Goal: Find specific page/section: Find specific page/section

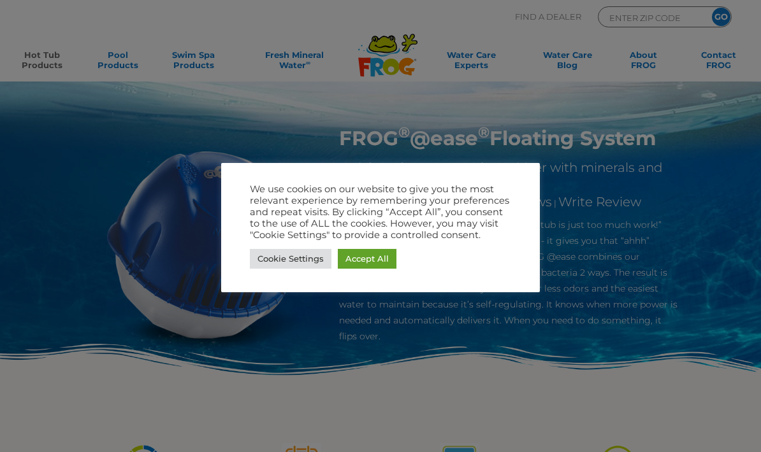
click at [366, 260] on link "Accept All" at bounding box center [367, 259] width 59 height 20
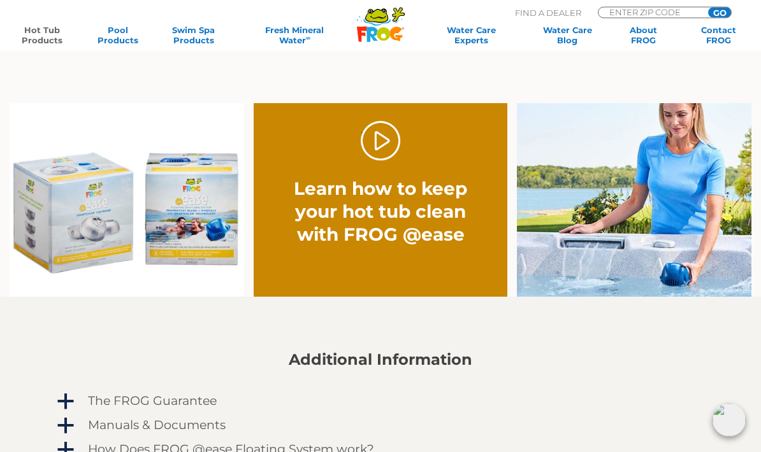
scroll to position [779, 0]
click at [391, 140] on link "." at bounding box center [381, 141] width 40 height 40
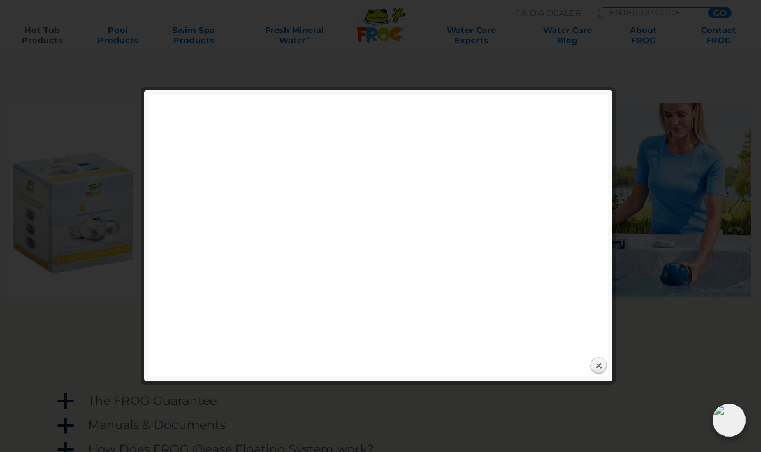
click at [45, 78] on div at bounding box center [380, 112] width 761 height 1782
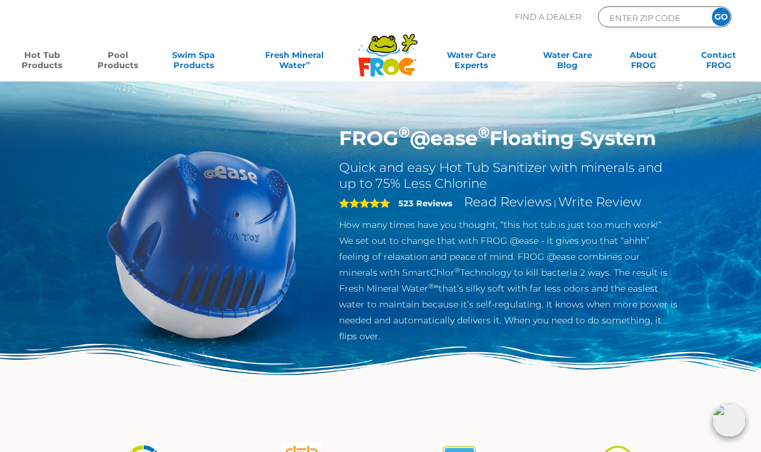
click at [109, 66] on link "Pool Products" at bounding box center [118, 62] width 59 height 25
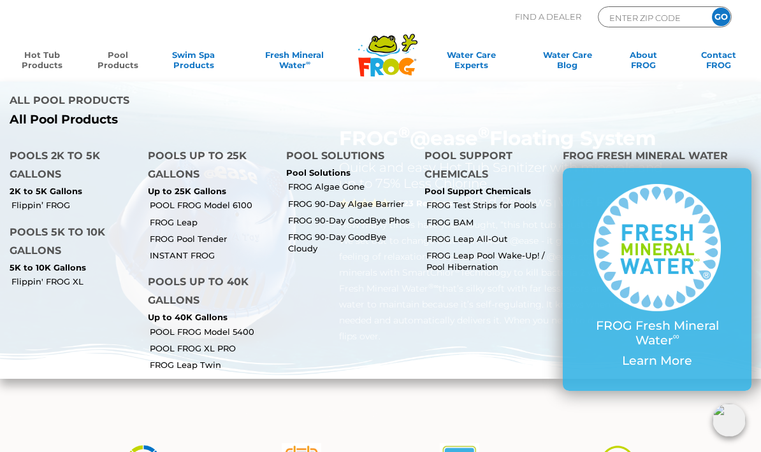
click at [47, 199] on link "Flippin’ FROG" at bounding box center [74, 204] width 127 height 11
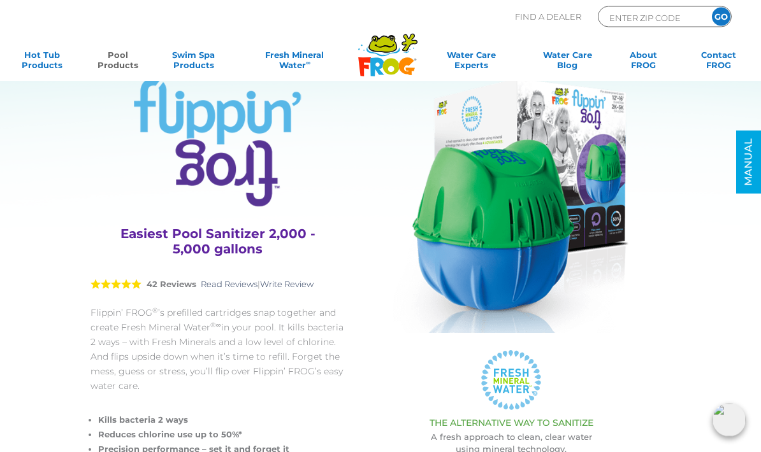
scroll to position [54, 0]
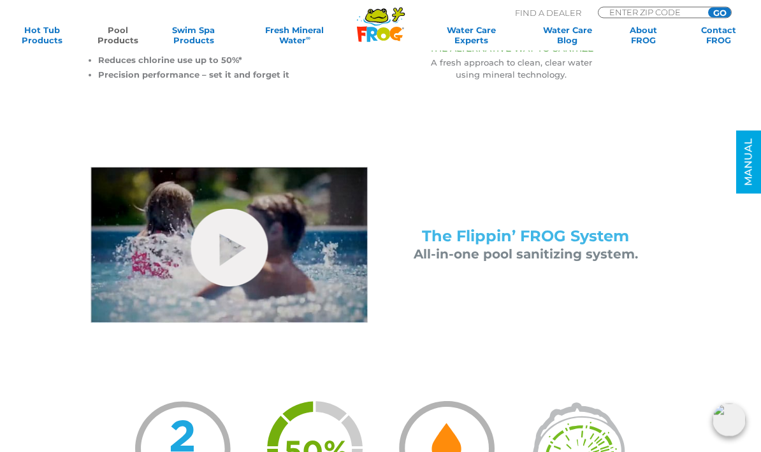
click at [252, 250] on link "hide-me" at bounding box center [228, 249] width 77 height 78
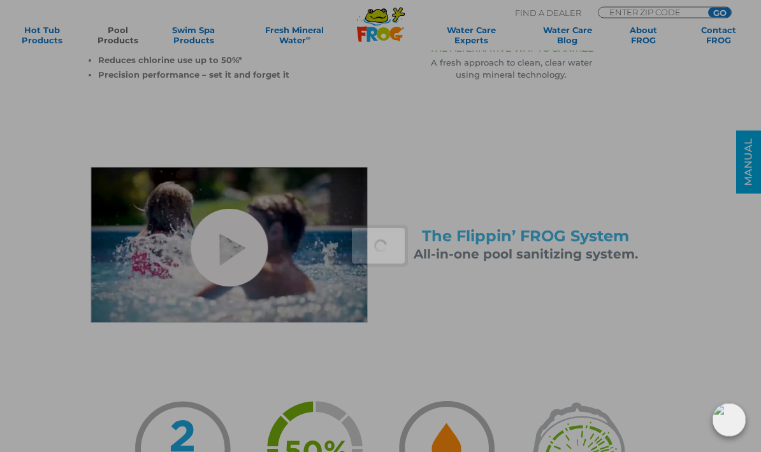
scroll to position [428, 0]
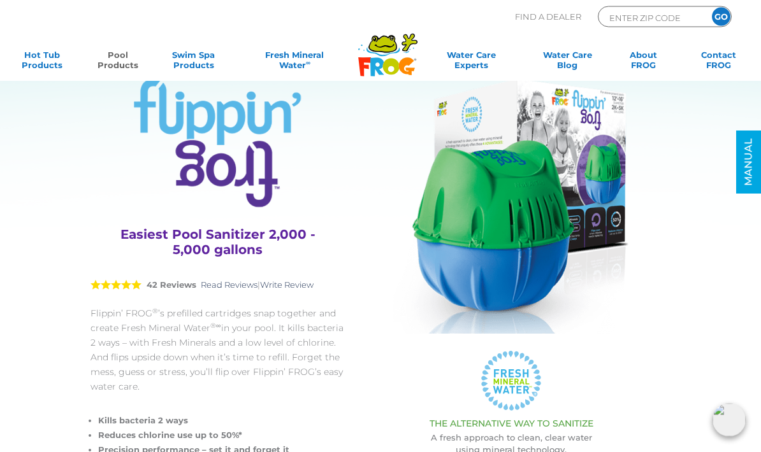
scroll to position [0, 0]
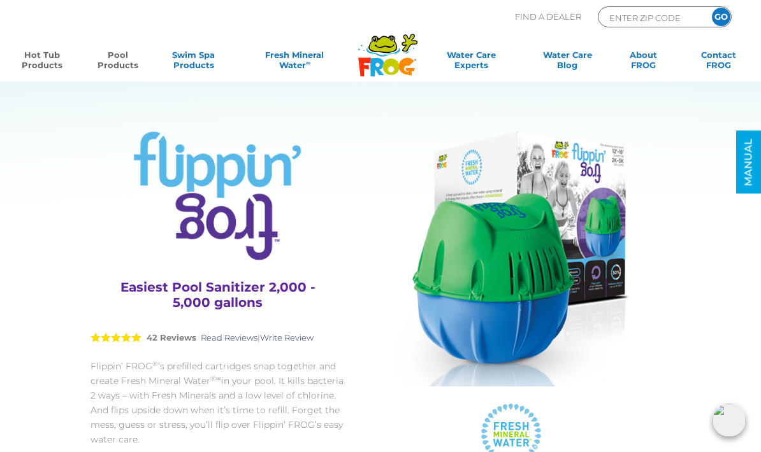
click at [38, 61] on link "Hot Tub Products" at bounding box center [42, 62] width 59 height 25
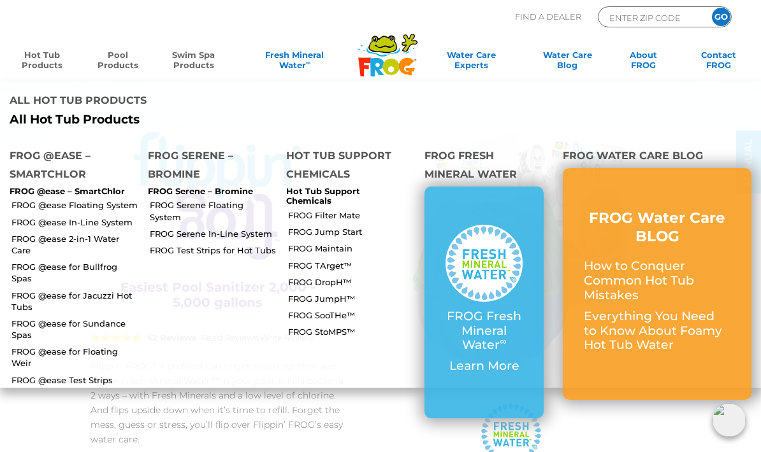
click at [185, 62] on link "Swim Spa Products" at bounding box center [193, 62] width 59 height 25
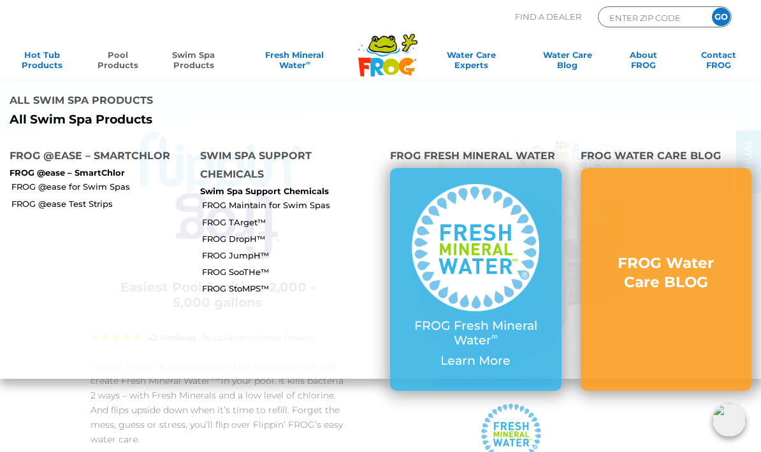
click at [59, 113] on p "All Swim Spa Products" at bounding box center [190, 120] width 361 height 15
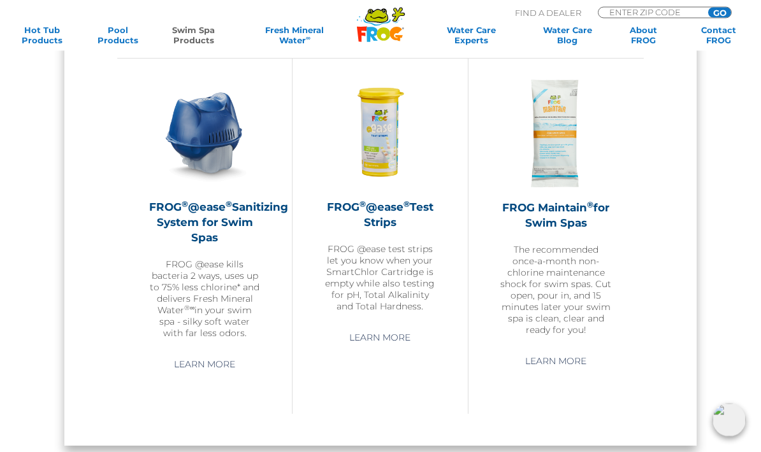
scroll to position [997, 0]
click at [192, 250] on div "FROG ® @ease ® Sanitizing System for Swim Spas FROG @ease kills bacteria 2 ways…" at bounding box center [204, 269] width 111 height 140
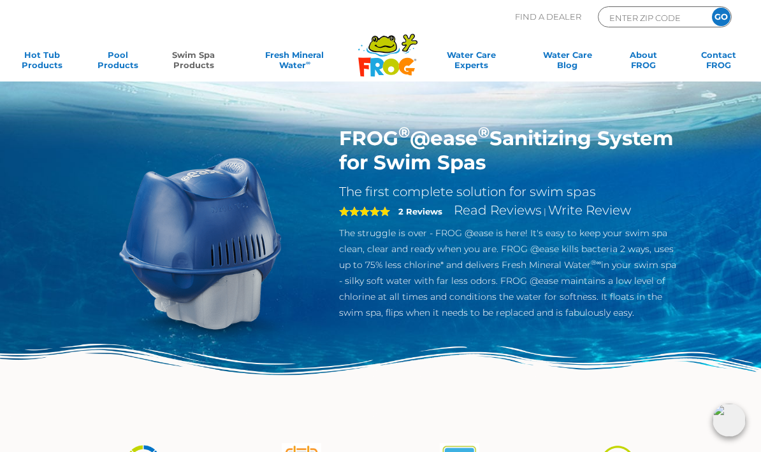
click at [650, 17] on input "ENTER ZIP CODE" at bounding box center [651, 17] width 86 height 15
type input "34990"
click at [721, 16] on input "GO" at bounding box center [721, 17] width 18 height 18
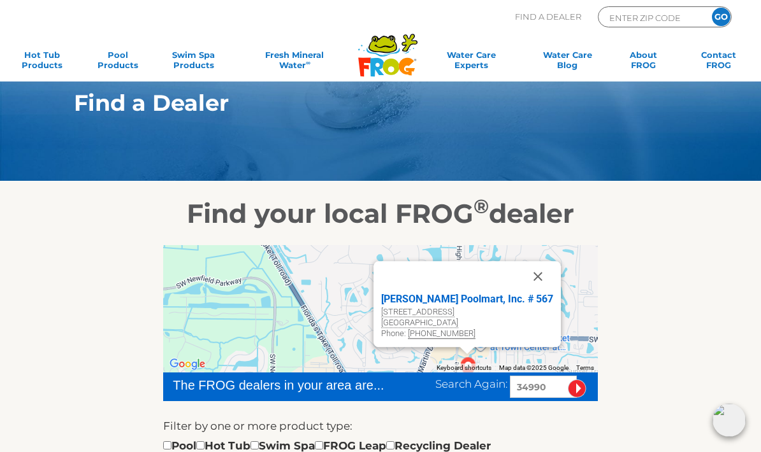
scroll to position [76, 0]
